Goal: Task Accomplishment & Management: Manage account settings

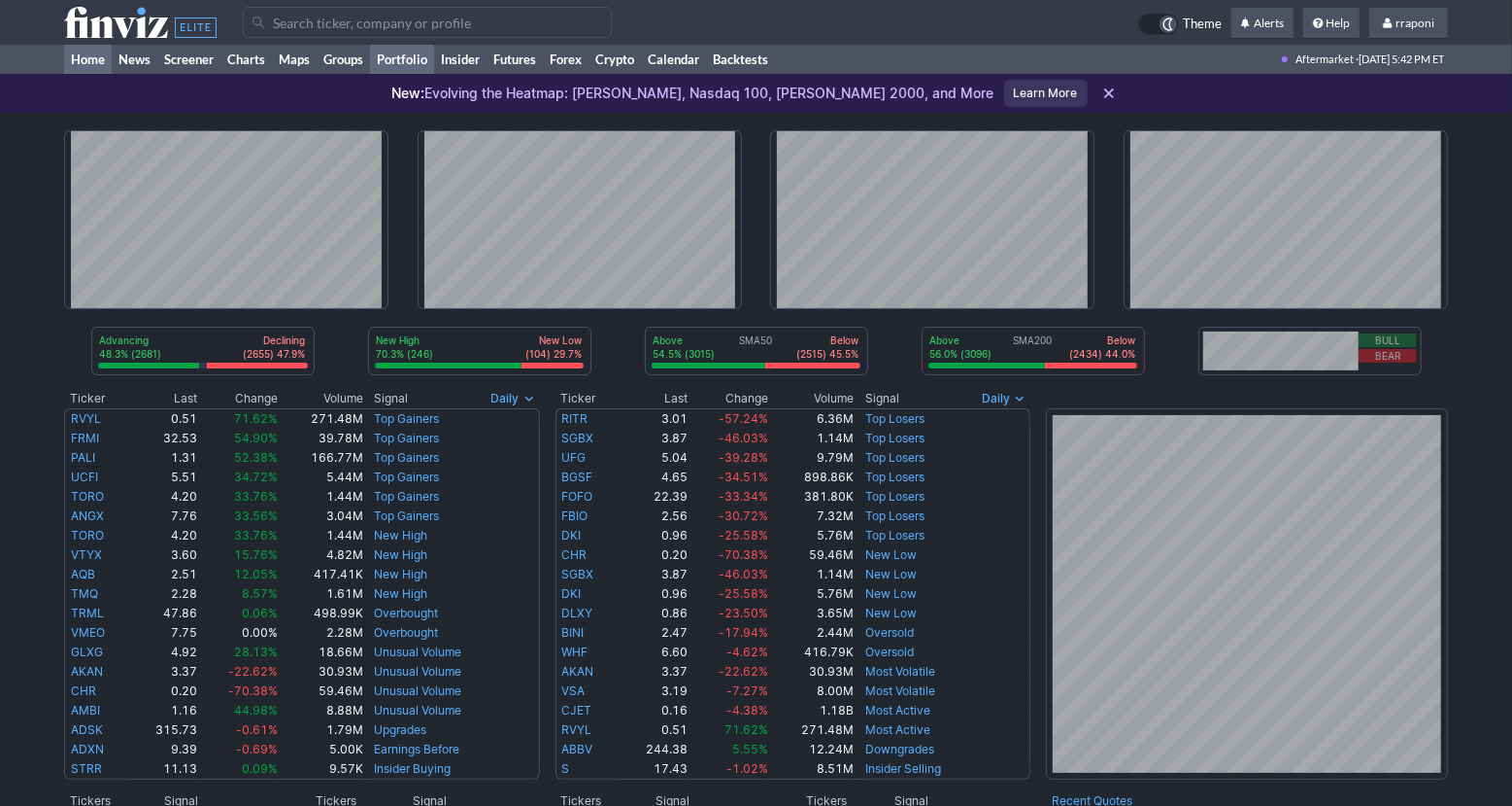
click at [434, 68] on link "Portfolio" at bounding box center [402, 59] width 64 height 29
